Goal: Information Seeking & Learning: Learn about a topic

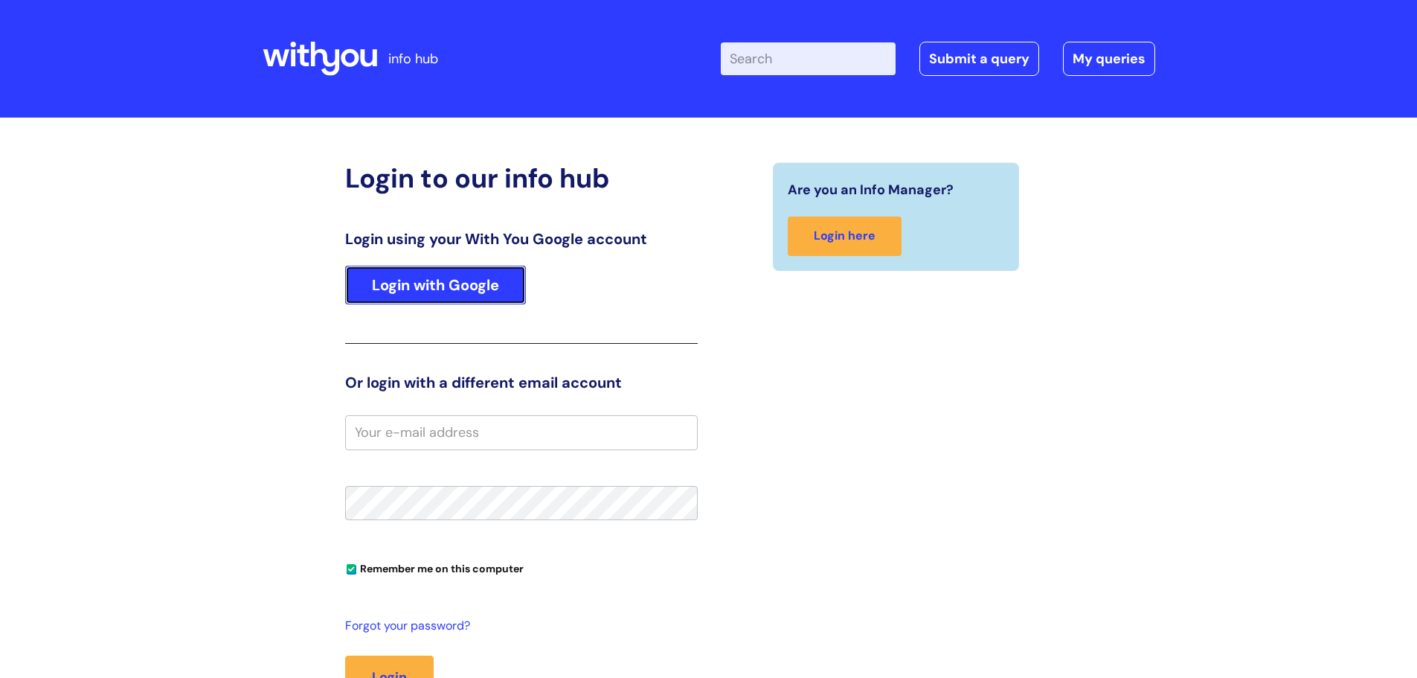
click at [487, 292] on link "Login with Google" at bounding box center [435, 285] width 181 height 39
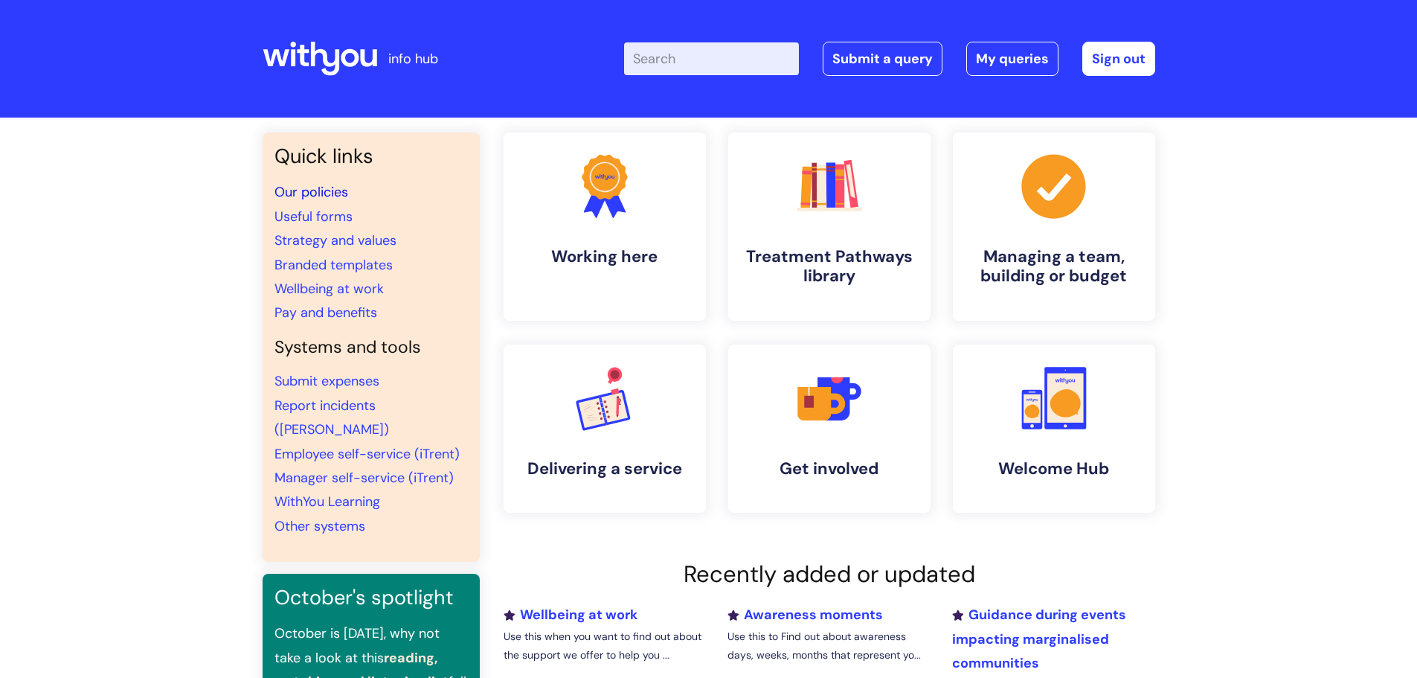
click at [335, 195] on link "Our policies" at bounding box center [311, 192] width 74 height 18
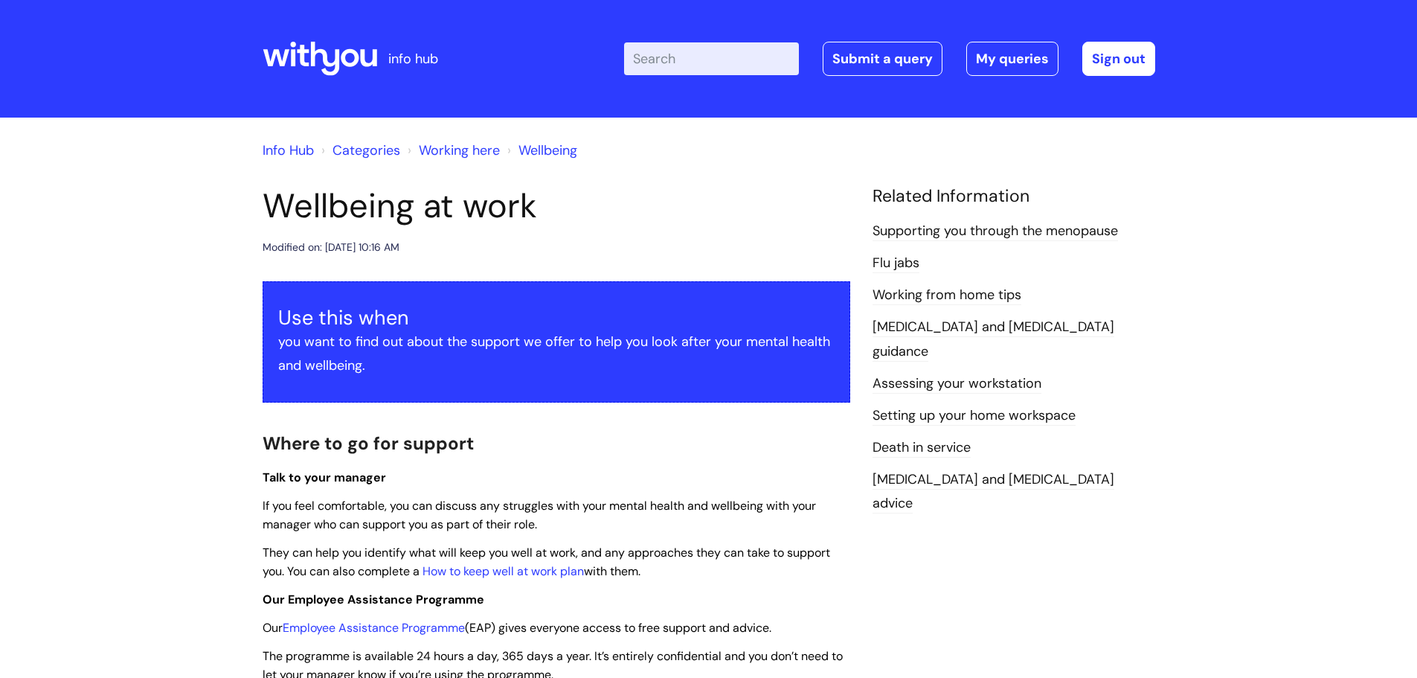
click at [1003, 470] on link "[MEDICAL_DATA] and [MEDICAL_DATA] advice" at bounding box center [993, 491] width 242 height 43
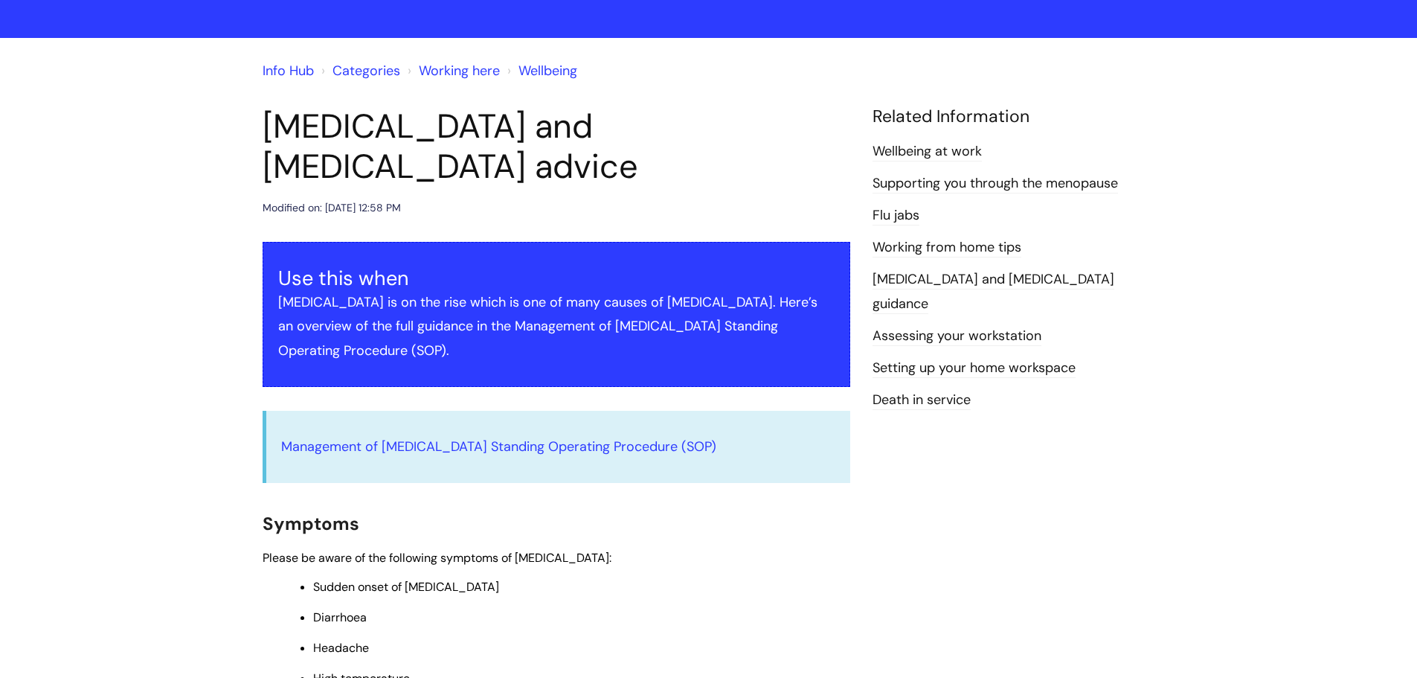
scroll to position [74, 0]
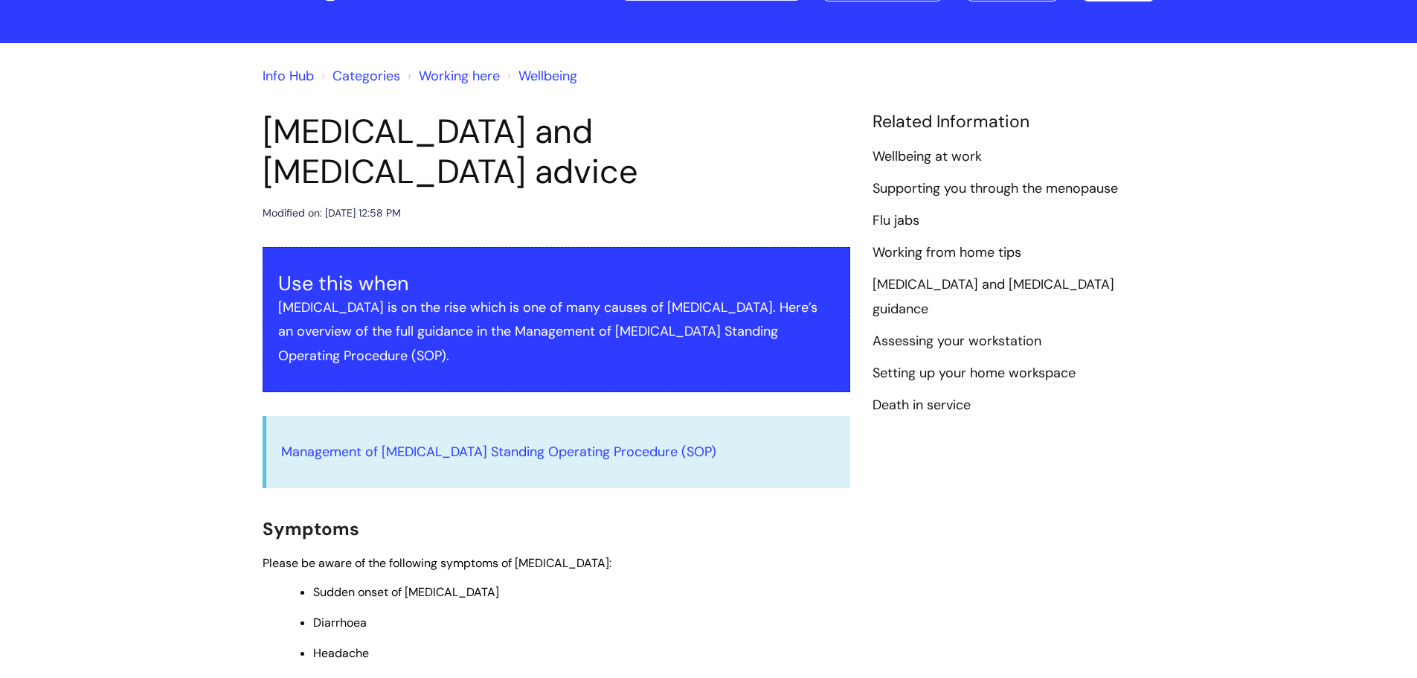
click at [949, 155] on link "Wellbeing at work" at bounding box center [926, 156] width 109 height 19
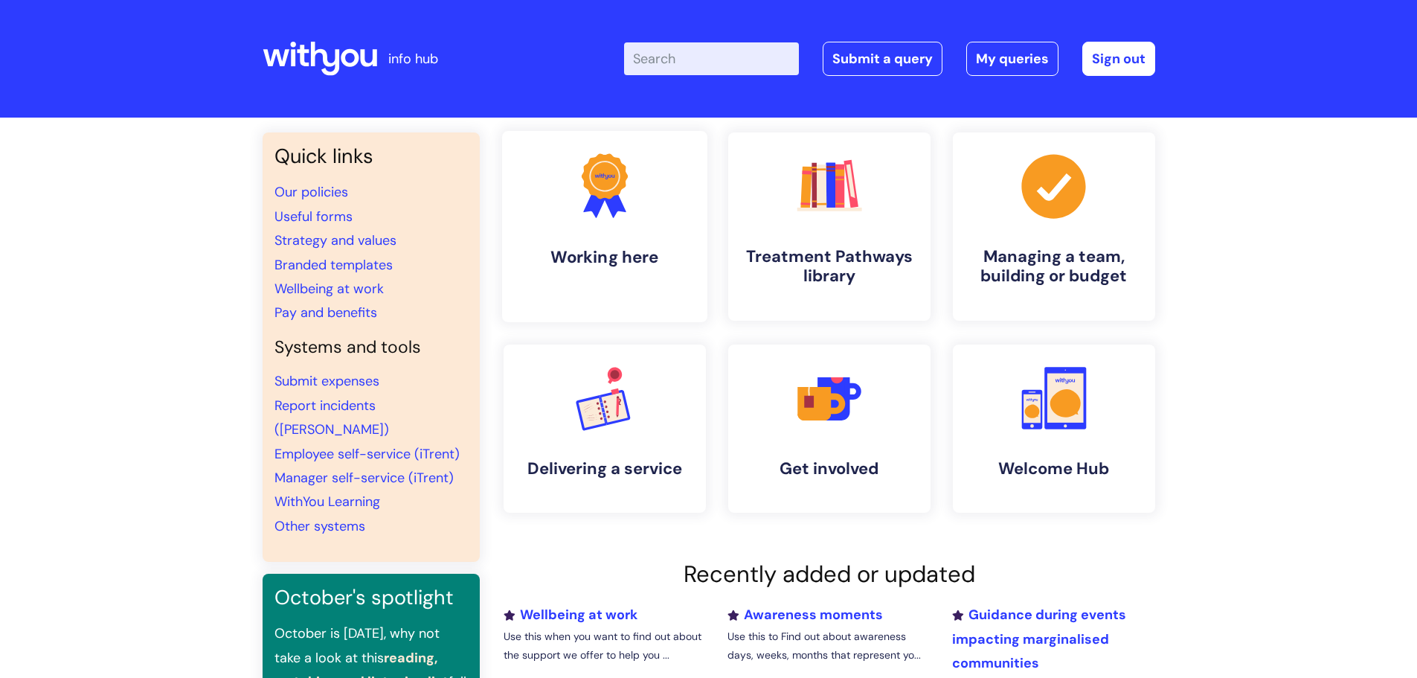
click at [569, 256] on h4 "Working here" at bounding box center [604, 257] width 181 height 20
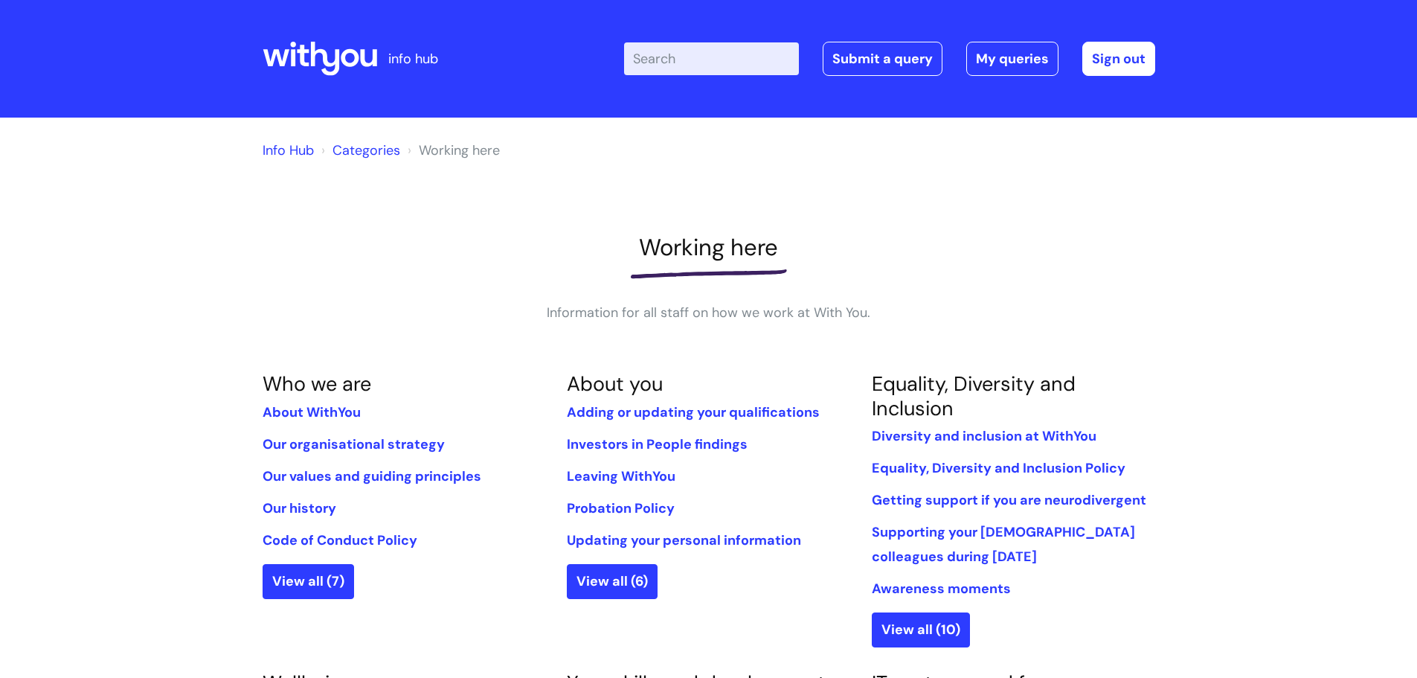
click at [388, 154] on link "Categories" at bounding box center [366, 150] width 68 height 18
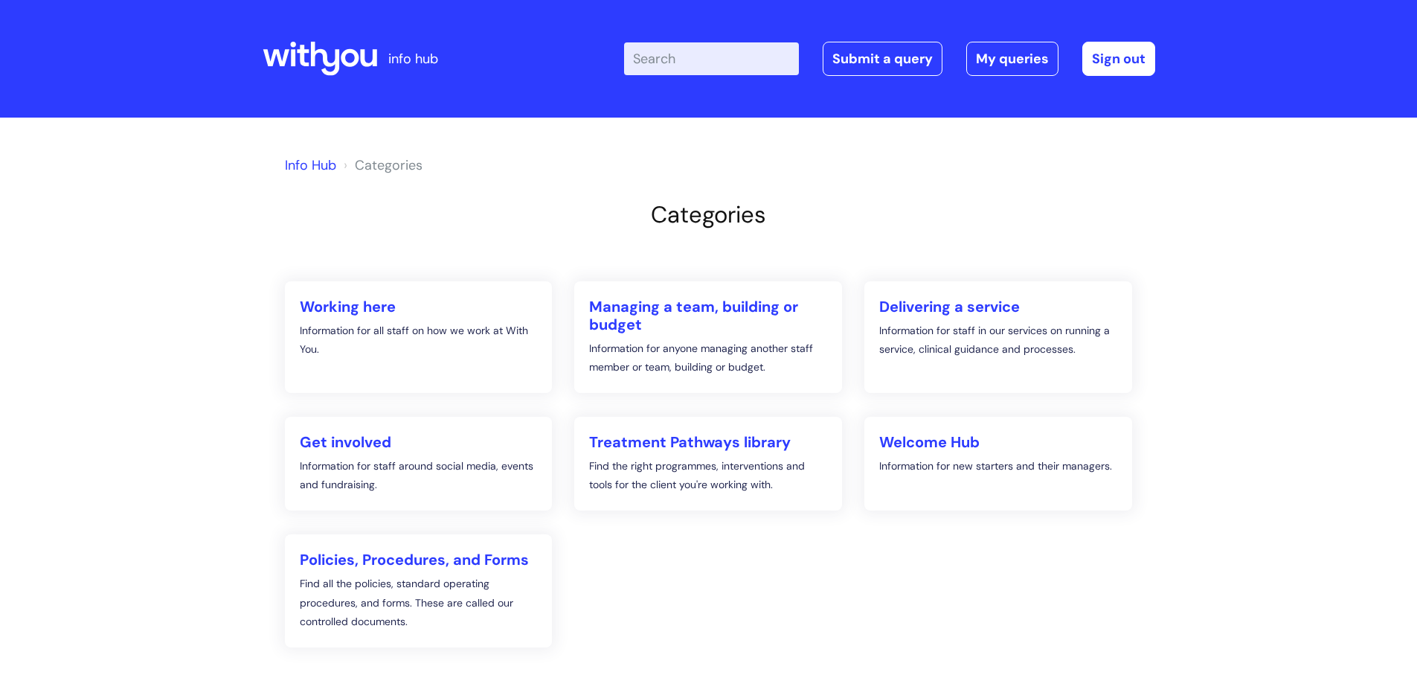
click at [318, 171] on link "Info Hub" at bounding box center [310, 165] width 51 height 18
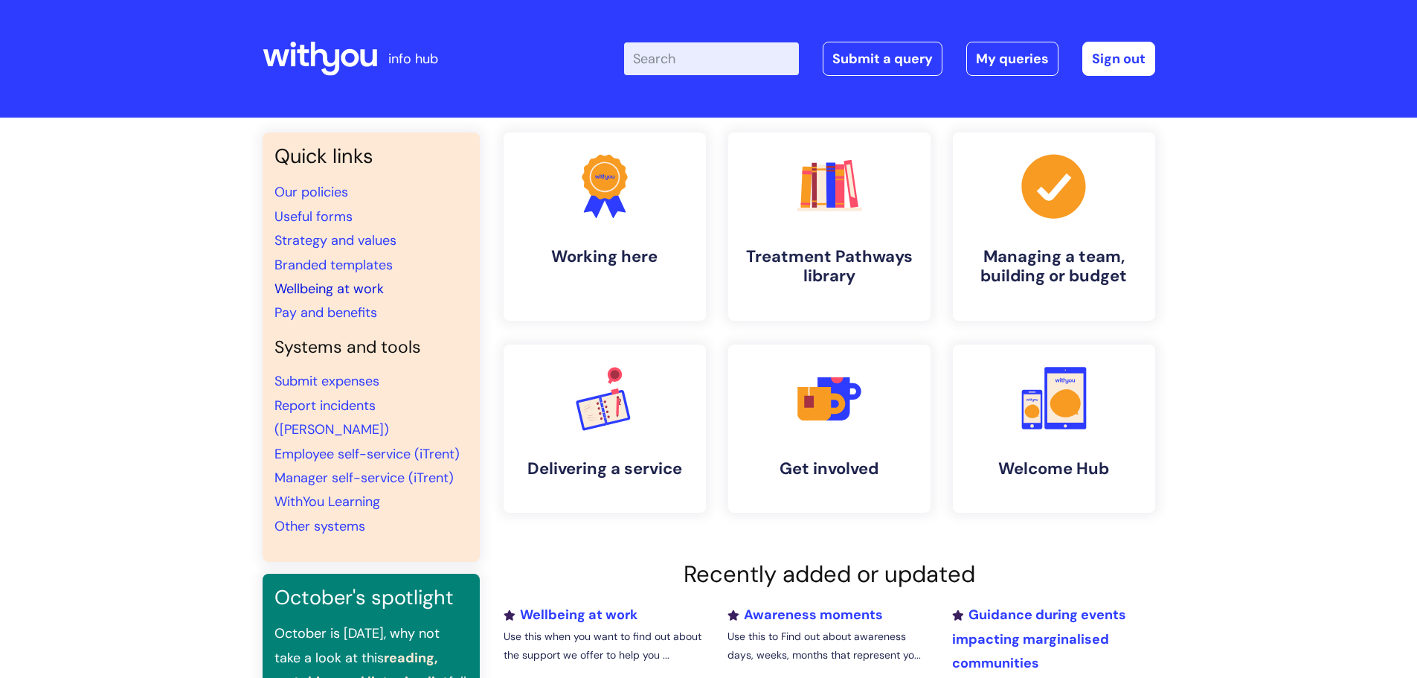
click at [365, 292] on link "Wellbeing at work" at bounding box center [328, 289] width 109 height 18
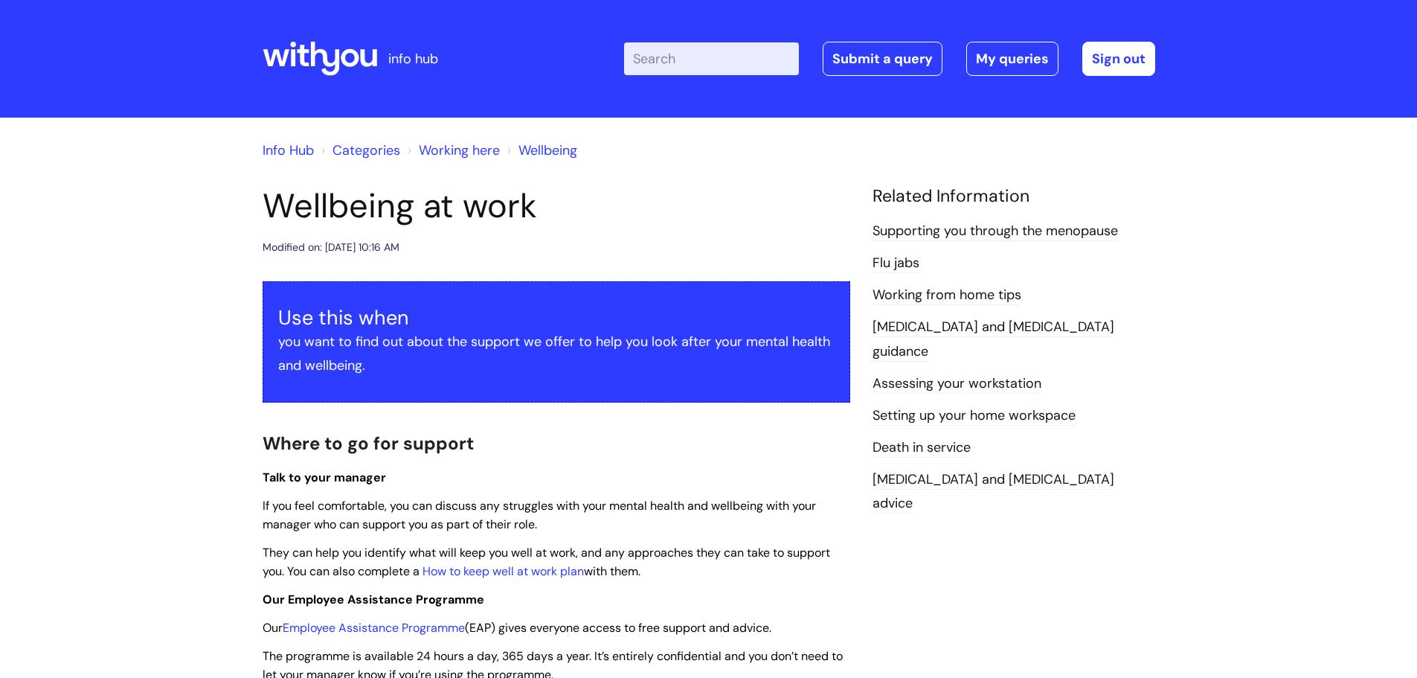
click at [305, 148] on link "Info Hub" at bounding box center [288, 150] width 51 height 18
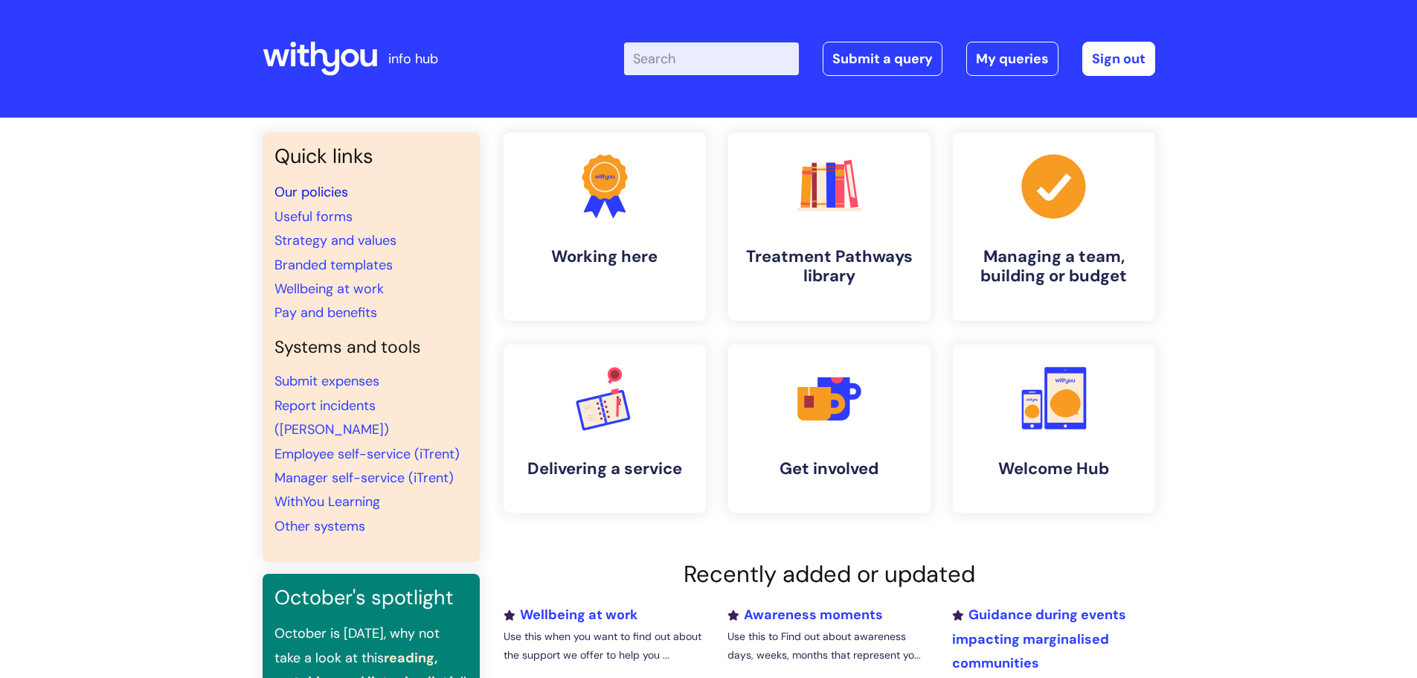
click at [303, 190] on link "Our policies" at bounding box center [311, 192] width 74 height 18
